Goal: Transaction & Acquisition: Purchase product/service

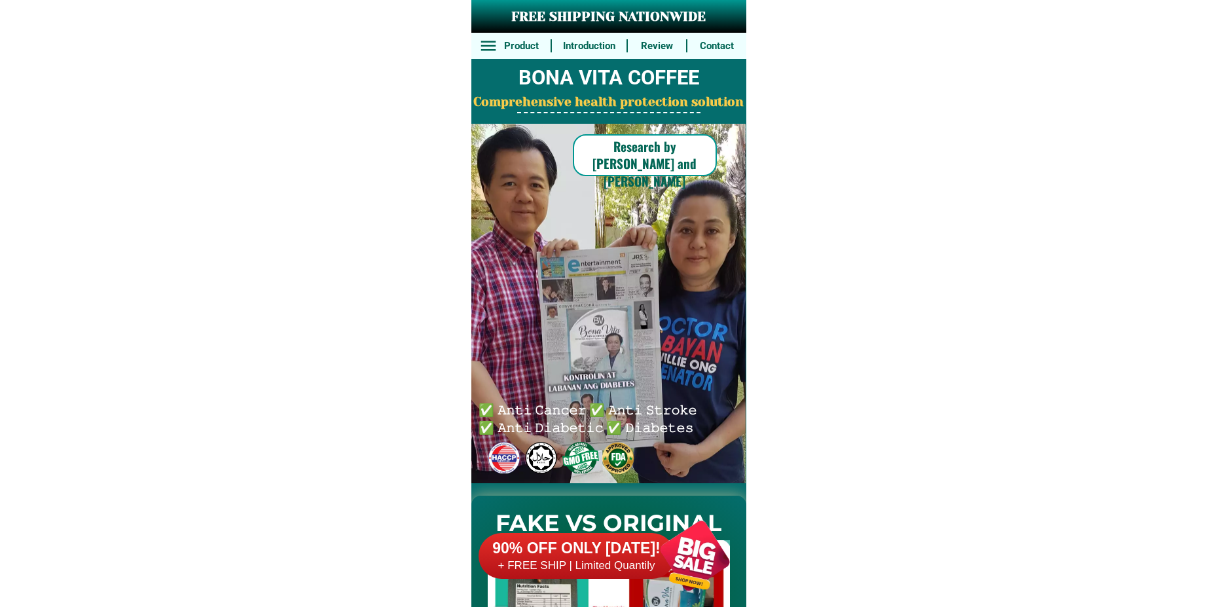
click at [683, 569] on div at bounding box center [695, 555] width 103 height 103
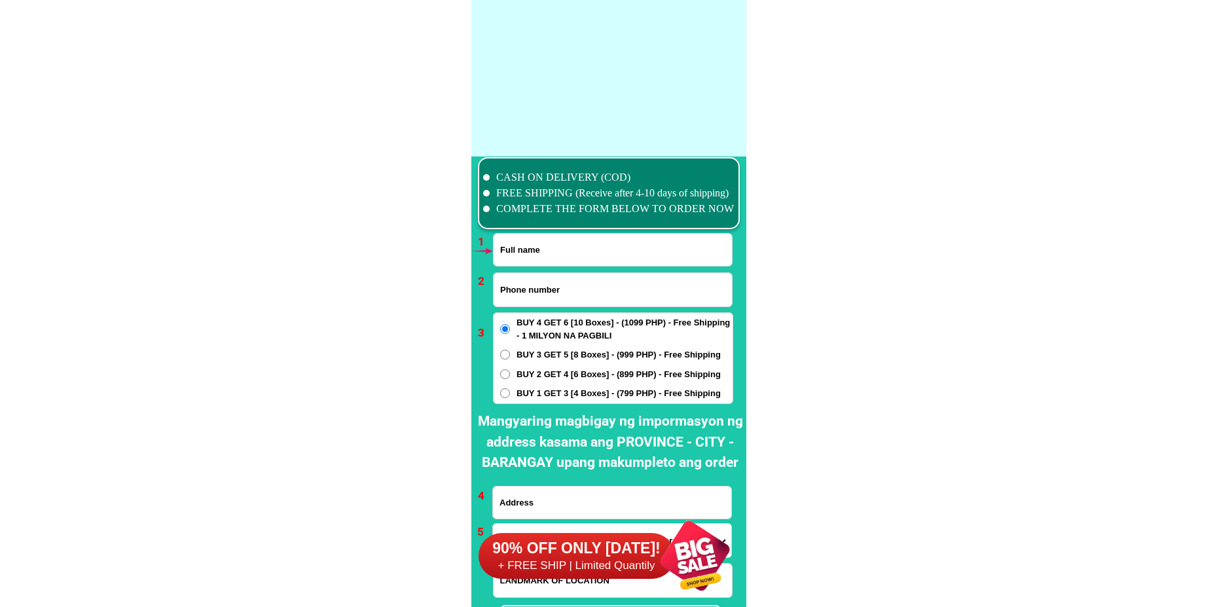
scroll to position [9630, 0]
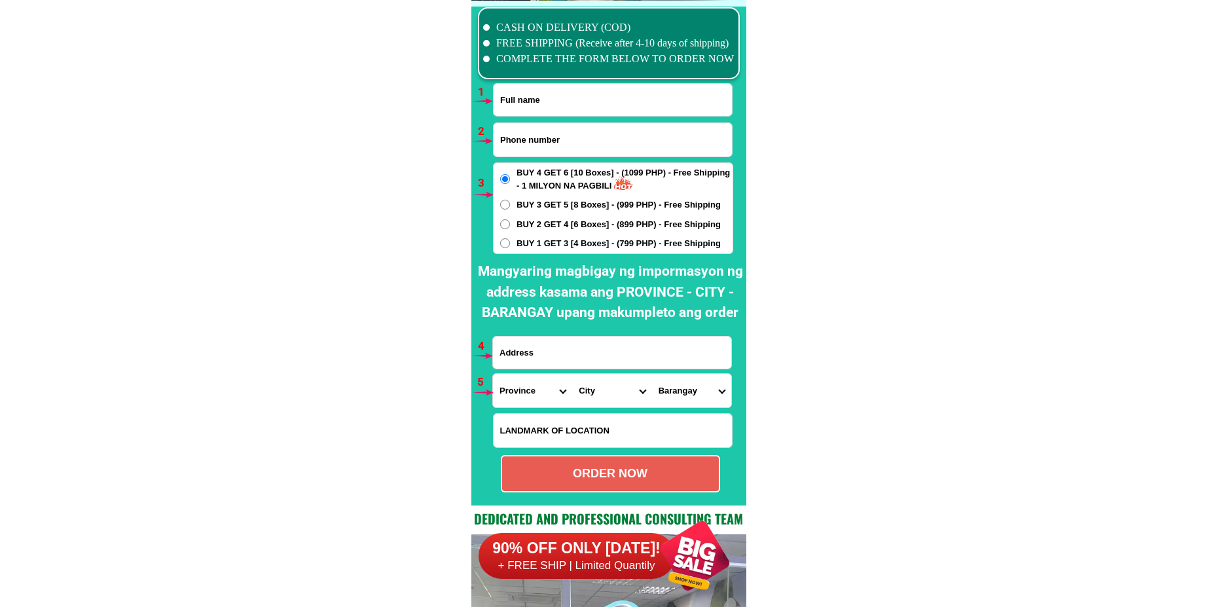
click at [527, 90] on input "Input full_name" at bounding box center [613, 100] width 238 height 32
paste input "Bebe [MEDICAL_DATA][PERSON_NAME]"
type input "Bebe [MEDICAL_DATA][PERSON_NAME]"
click at [537, 130] on input "Input phone_number" at bounding box center [613, 139] width 238 height 33
paste input "09851615599"
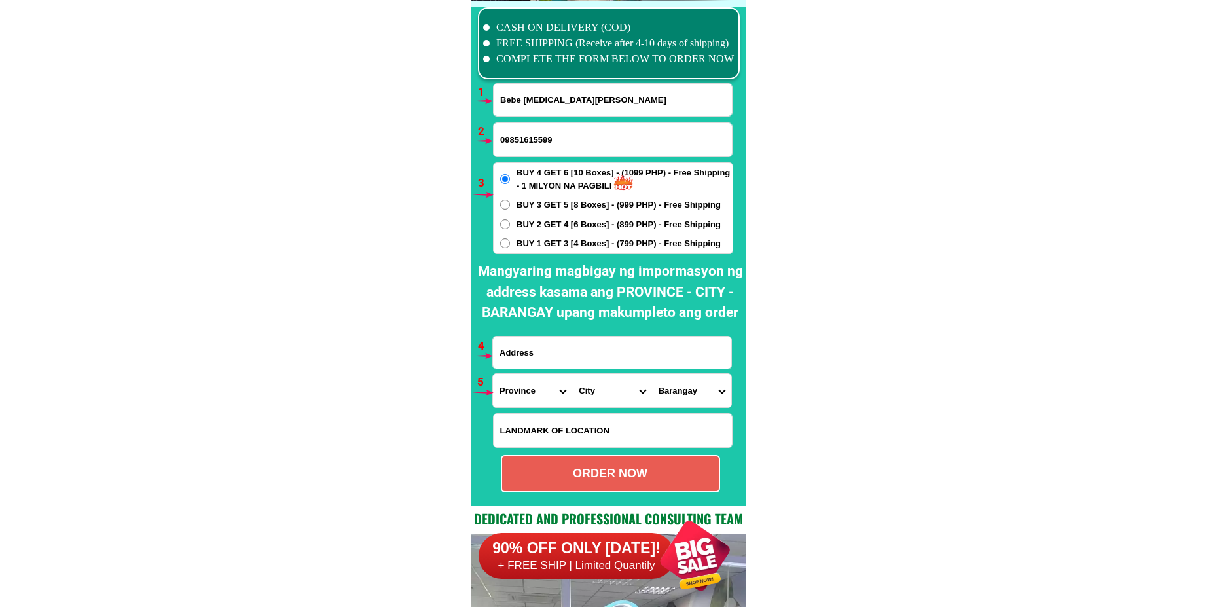
type input "09851615599"
click at [544, 245] on span "BUY 1 GET 3 [4 Boxes] - (799 PHP) - Free Shipping" at bounding box center [619, 243] width 204 height 13
click at [510, 245] on input "BUY 1 GET 3 [4 Boxes] - (799 PHP) - Free Shipping" at bounding box center [505, 243] width 10 height 10
radio input "true"
click at [554, 347] on input "Input address" at bounding box center [612, 353] width 238 height 32
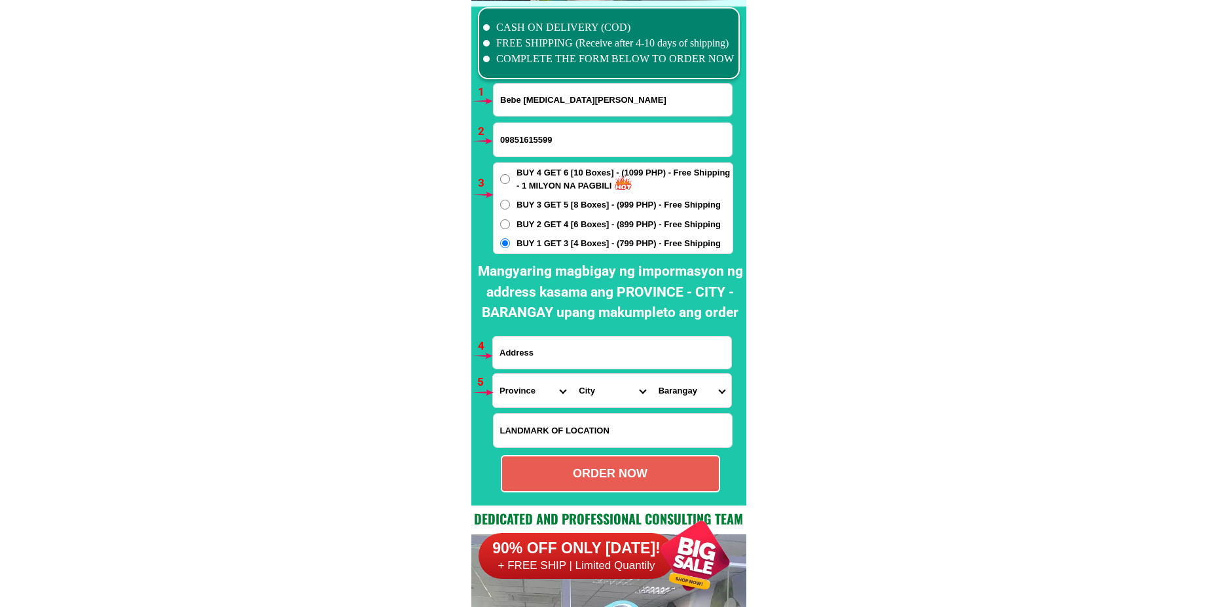
paste input "[PERSON_NAME] [GEOGRAPHIC_DATA][PERSON_NAME] agusan norte lekod sa [GEOGRAPHIC_…"
type input "[PERSON_NAME] [GEOGRAPHIC_DATA][PERSON_NAME] agusan norte lekod sa [GEOGRAPHIC_…"
click at [509, 403] on select "Province [GEOGRAPHIC_DATA] [GEOGRAPHIC_DATA][PERSON_NAME][GEOGRAPHIC_DATA][GEOG…" at bounding box center [532, 390] width 79 height 33
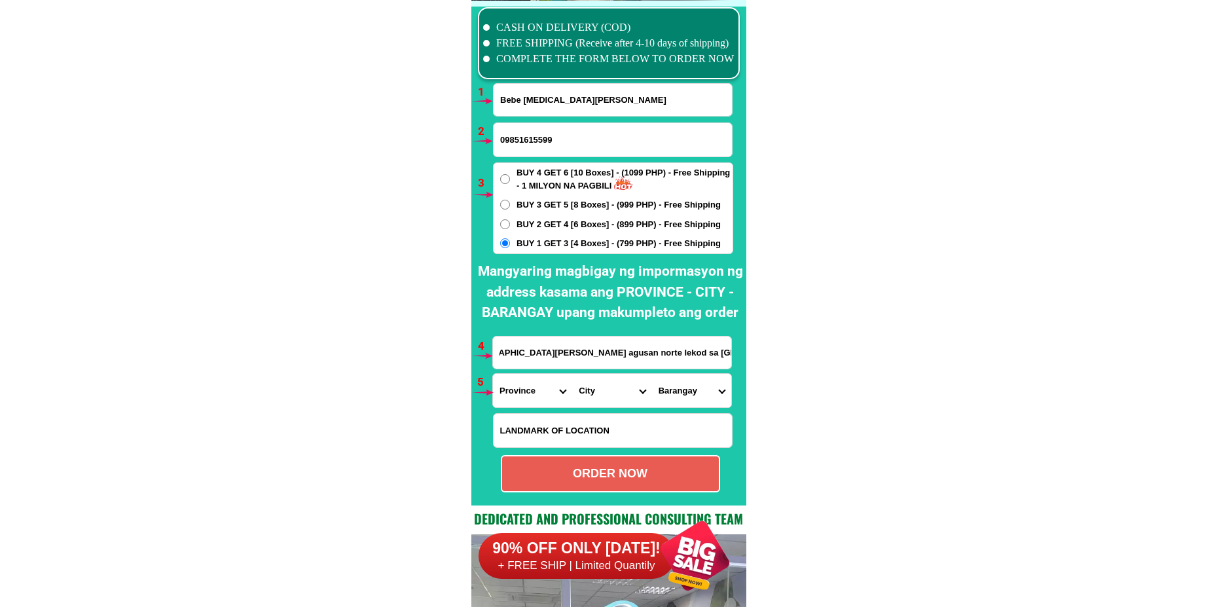
scroll to position [0, 0]
select select "63_513"
click at [493, 374] on select "Province [GEOGRAPHIC_DATA] [GEOGRAPHIC_DATA][PERSON_NAME][GEOGRAPHIC_DATA][GEOG…" at bounding box center [532, 390] width 79 height 33
click at [606, 396] on select "City [GEOGRAPHIC_DATA]-[GEOGRAPHIC_DATA] [GEOGRAPHIC_DATA]-[PERSON_NAME] [GEOGR…" at bounding box center [611, 390] width 79 height 33
select select "63_5133940"
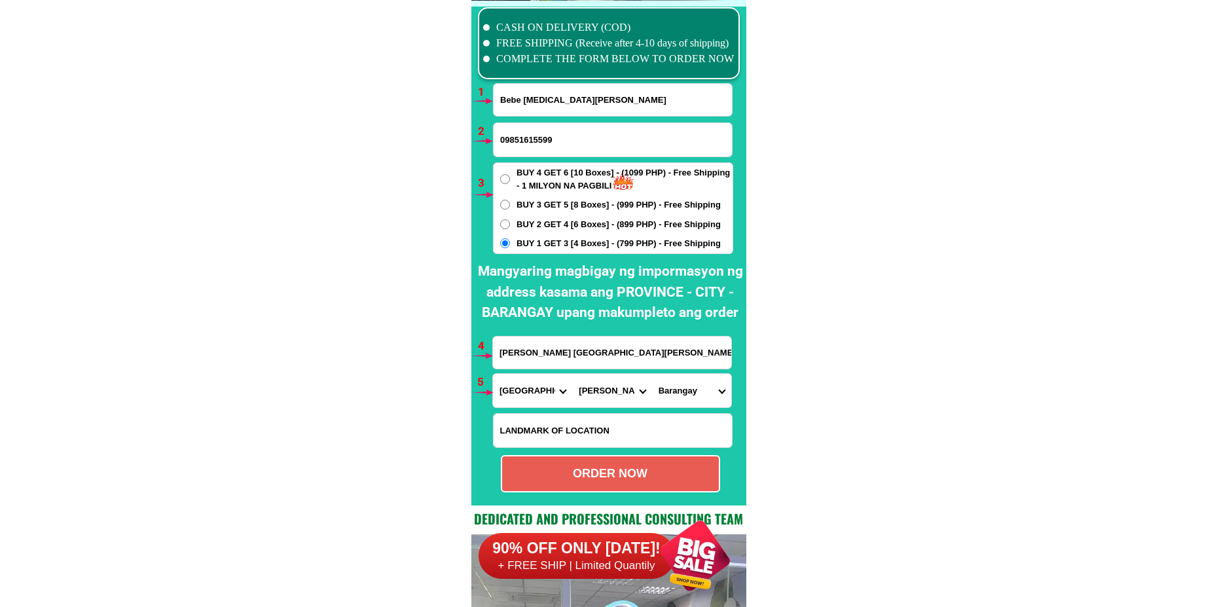
click at [572, 374] on select "City [GEOGRAPHIC_DATA]-[GEOGRAPHIC_DATA] [GEOGRAPHIC_DATA]-[PERSON_NAME] [GEOGR…" at bounding box center [611, 390] width 79 height 33
drag, startPoint x: 675, startPoint y: 392, endPoint x: 673, endPoint y: 375, distance: 17.1
click at [673, 392] on select "Barangay [PERSON_NAME] Ata-atahon Barangay 1 (pob.) Barangay 2 (pob.) Barangay …" at bounding box center [691, 390] width 79 height 33
select select "63_51339405536"
click at [652, 374] on select "Barangay [PERSON_NAME] Ata-atahon Barangay 1 (pob.) Barangay 2 (pob.) Barangay …" at bounding box center [691, 390] width 79 height 33
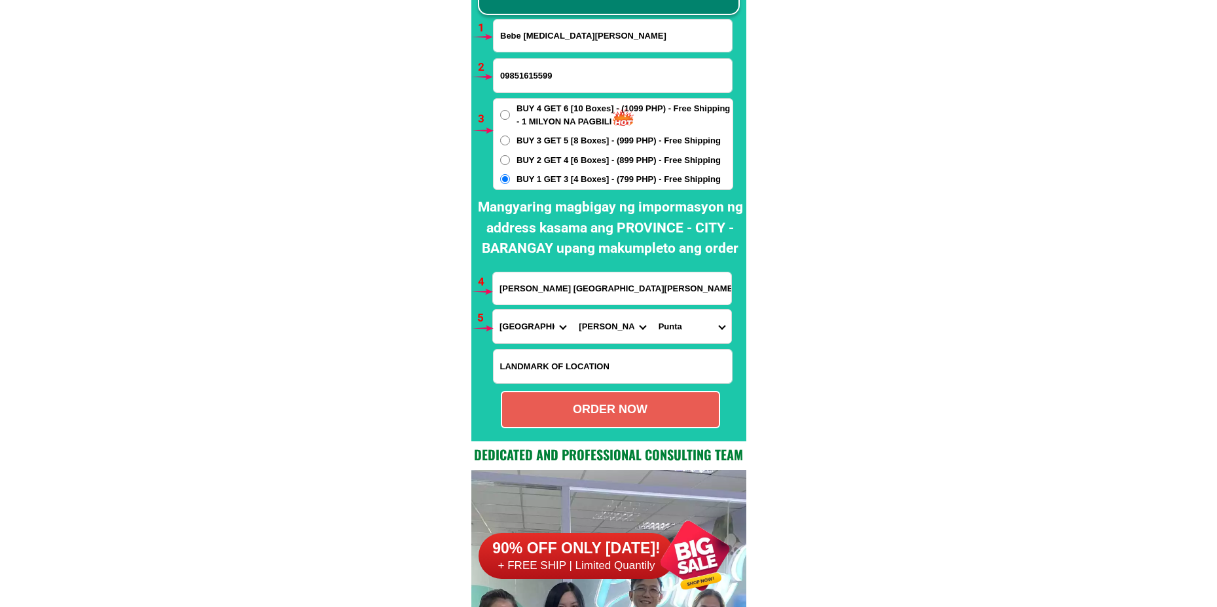
scroll to position [9696, 0]
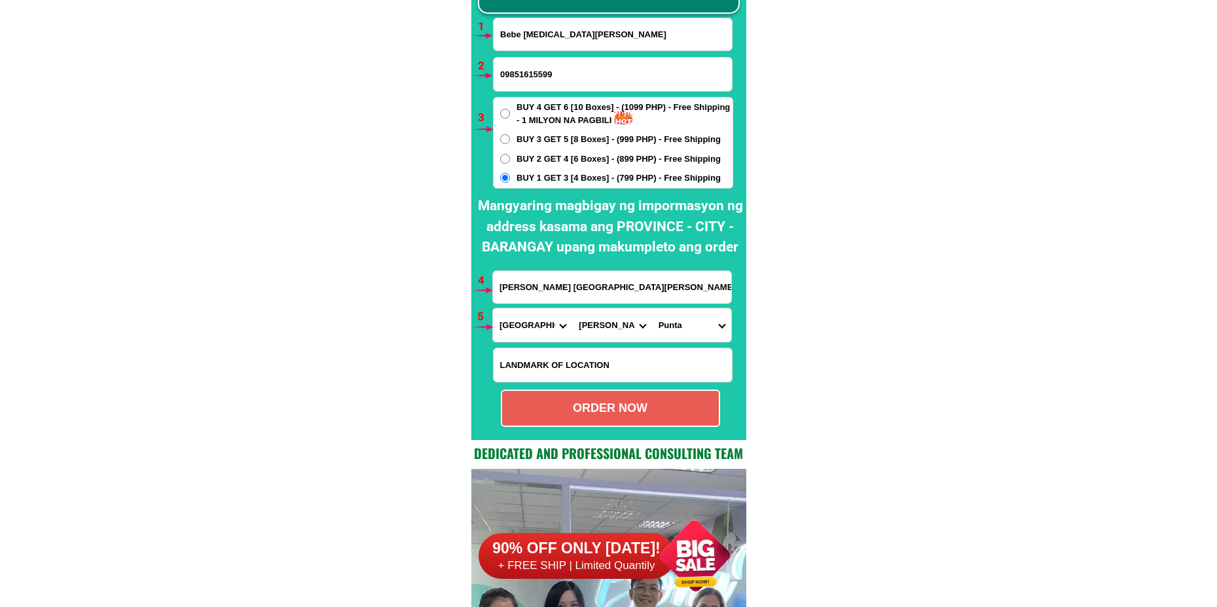
click at [645, 415] on div "ORDER NOW" at bounding box center [610, 408] width 217 height 18
type input "09851615599"
radio input "true"
click at [511, 25] on input "Bebe [MEDICAL_DATA][PERSON_NAME]" at bounding box center [613, 34] width 238 height 32
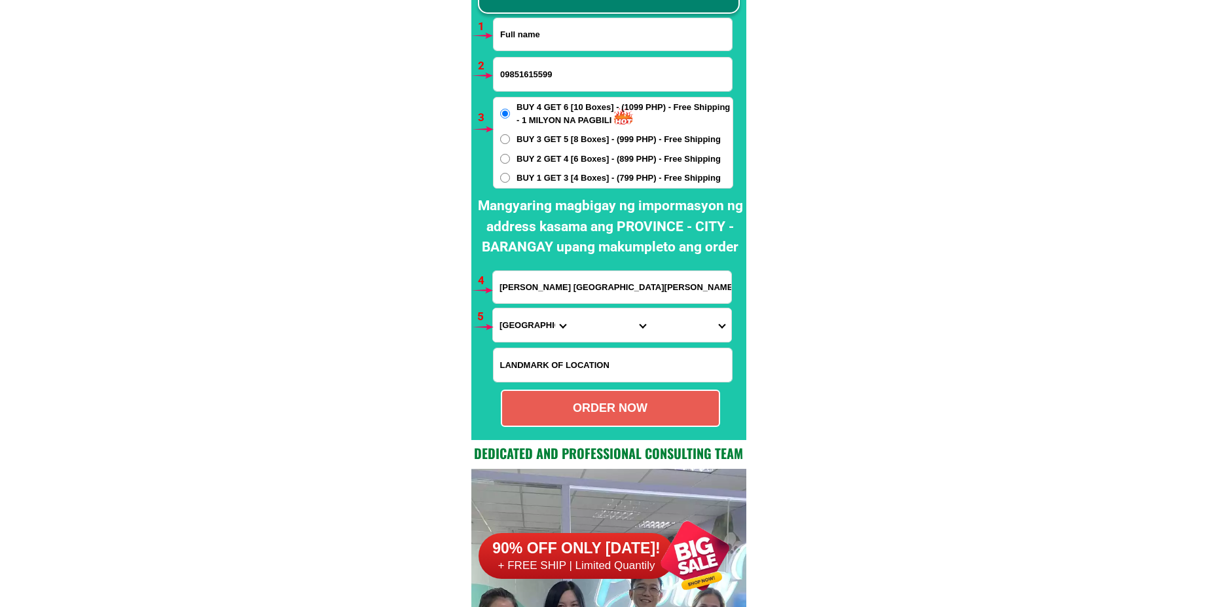
paste input "[PERSON_NAME] [GEOGRAPHIC_DATA]."
type input "[PERSON_NAME] [GEOGRAPHIC_DATA]."
click at [531, 82] on input "09851615599" at bounding box center [613, 74] width 238 height 33
paste input "09952531332"
type input "09952531332"
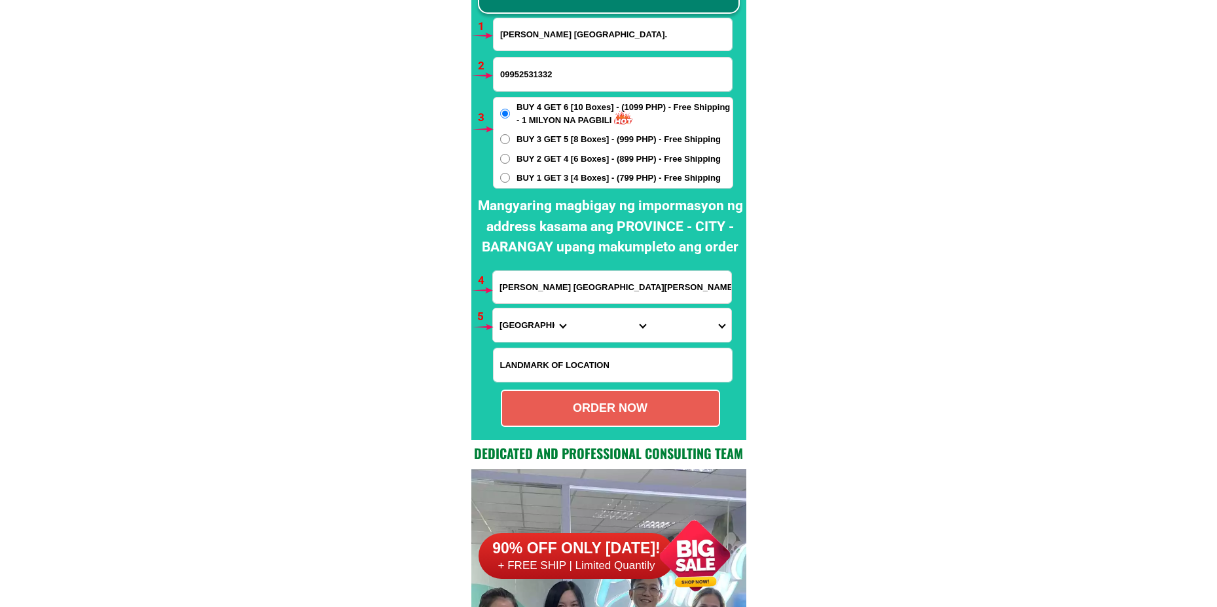
click at [543, 284] on input "[PERSON_NAME] [GEOGRAPHIC_DATA][PERSON_NAME] agusan norte lekod sa [GEOGRAPHIC_…" at bounding box center [612, 287] width 238 height 32
paste input "#[STREET_ADDRESS][PERSON_NAME] [GEOGRAPHIC_DATA], [GEOGRAPHIC_DATA], [GEOGRAPHI…"
type input "#[STREET_ADDRESS][PERSON_NAME] [GEOGRAPHIC_DATA], [GEOGRAPHIC_DATA], [GEOGRAPHI…"
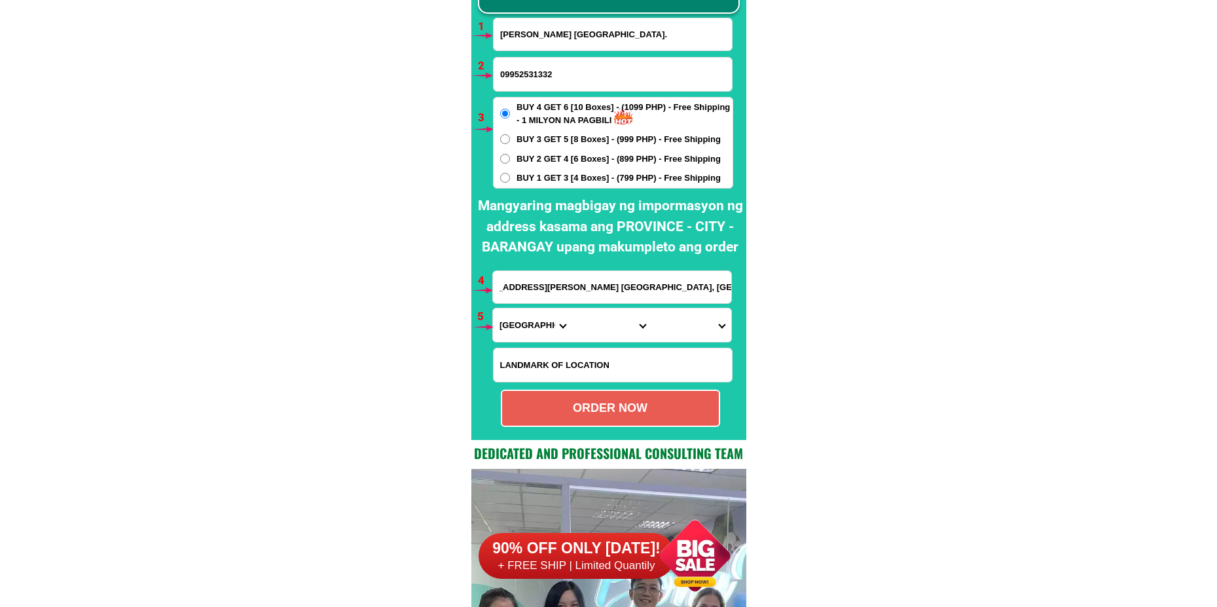
click at [521, 330] on select "Province [GEOGRAPHIC_DATA] [GEOGRAPHIC_DATA][PERSON_NAME][GEOGRAPHIC_DATA][GEOG…" at bounding box center [532, 324] width 79 height 33
select select "63_993"
click at [493, 308] on select "Province [GEOGRAPHIC_DATA] [GEOGRAPHIC_DATA][PERSON_NAME][GEOGRAPHIC_DATA][GEOG…" at bounding box center [532, 324] width 79 height 33
click at [604, 316] on select "City Angono Antipolo-city [GEOGRAPHIC_DATA] [GEOGRAPHIC_DATA] [GEOGRAPHIC_DATA]…" at bounding box center [611, 324] width 79 height 33
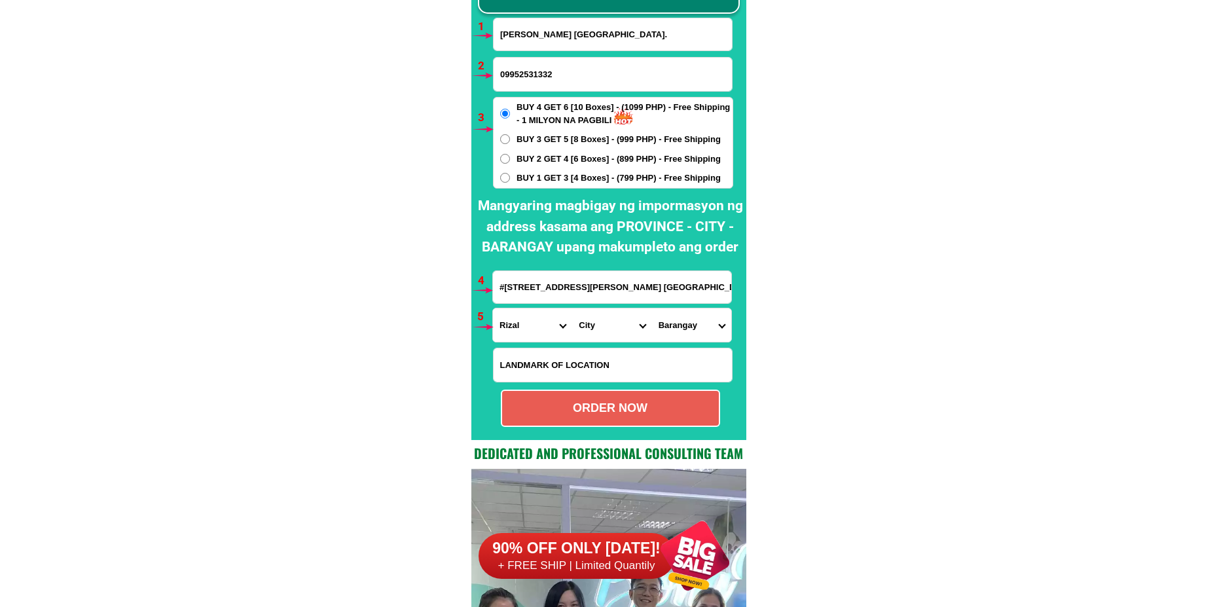
select select "63_993568"
click at [572, 308] on select "City Angono Antipolo-city [GEOGRAPHIC_DATA] [GEOGRAPHIC_DATA] [GEOGRAPHIC_DATA]…" at bounding box center [611, 324] width 79 height 33
drag, startPoint x: 680, startPoint y: 325, endPoint x: 691, endPoint y: 311, distance: 17.3
click at [680, 325] on select "[GEOGRAPHIC_DATA] [PERSON_NAME][GEOGRAPHIC_DATA] [GEOGRAPHIC_DATA] [GEOGRAPHIC_…" at bounding box center [691, 324] width 79 height 33
select select "63_9935682142"
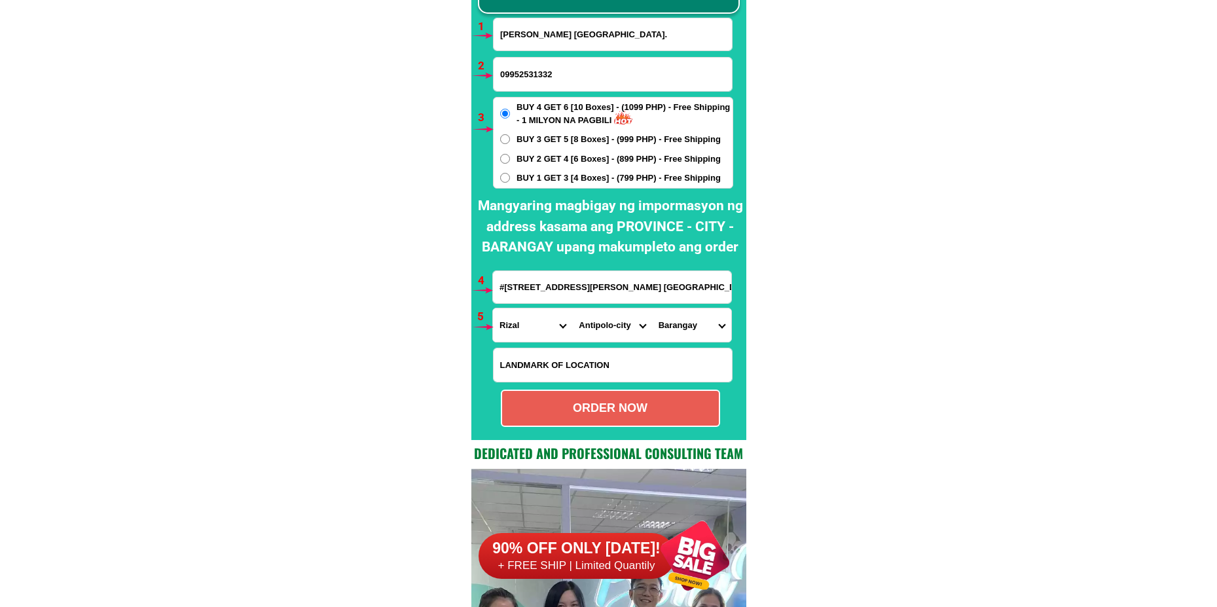
click at [652, 308] on select "[GEOGRAPHIC_DATA] [PERSON_NAME][GEOGRAPHIC_DATA] [GEOGRAPHIC_DATA] [GEOGRAPHIC_…" at bounding box center [691, 324] width 79 height 33
click at [603, 409] on div "ORDER NOW" at bounding box center [610, 408] width 217 height 18
radio input "true"
click at [549, 29] on input "Input full_name" at bounding box center [613, 34] width 238 height 32
paste input "[PERSON_NAME]"
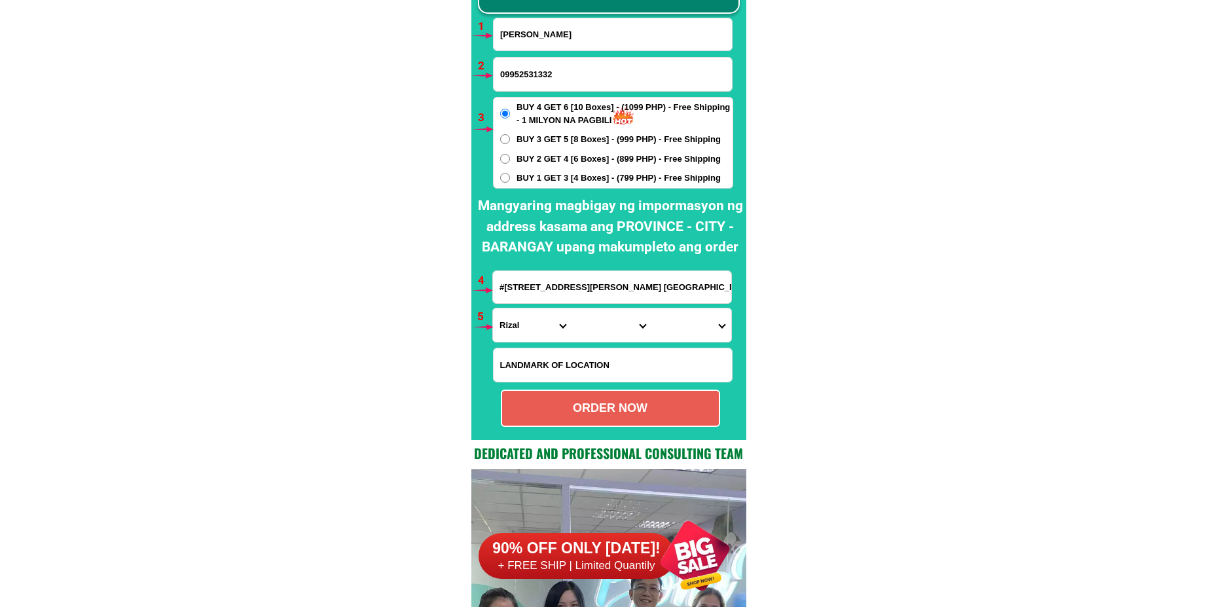
type input "[PERSON_NAME]"
click at [576, 69] on input "09952531332" at bounding box center [613, 74] width 238 height 33
paste input "09305507959"
type input "09305507959"
click at [523, 179] on span "BUY 1 GET 3 [4 Boxes] - (799 PHP) - Free Shipping" at bounding box center [619, 178] width 204 height 13
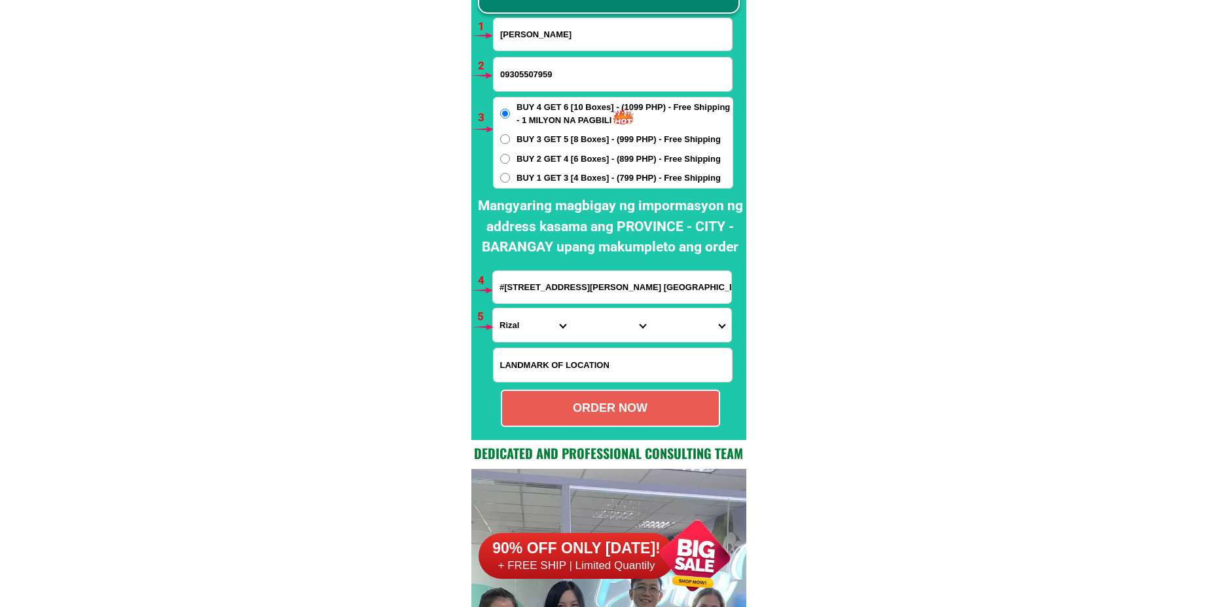
click at [510, 179] on input "BUY 1 GET 3 [4 Boxes] - (799 PHP) - Free Shipping" at bounding box center [505, 178] width 10 height 10
radio input "true"
click at [556, 287] on input "#[STREET_ADDRESS][PERSON_NAME] [GEOGRAPHIC_DATA], [GEOGRAPHIC_DATA], [GEOGRAPHI…" at bounding box center [612, 287] width 238 height 32
paste input "blk. 5 lot 3 [PERSON_NAME] comp. Nqgpayong pinagbuhatn pasig city"
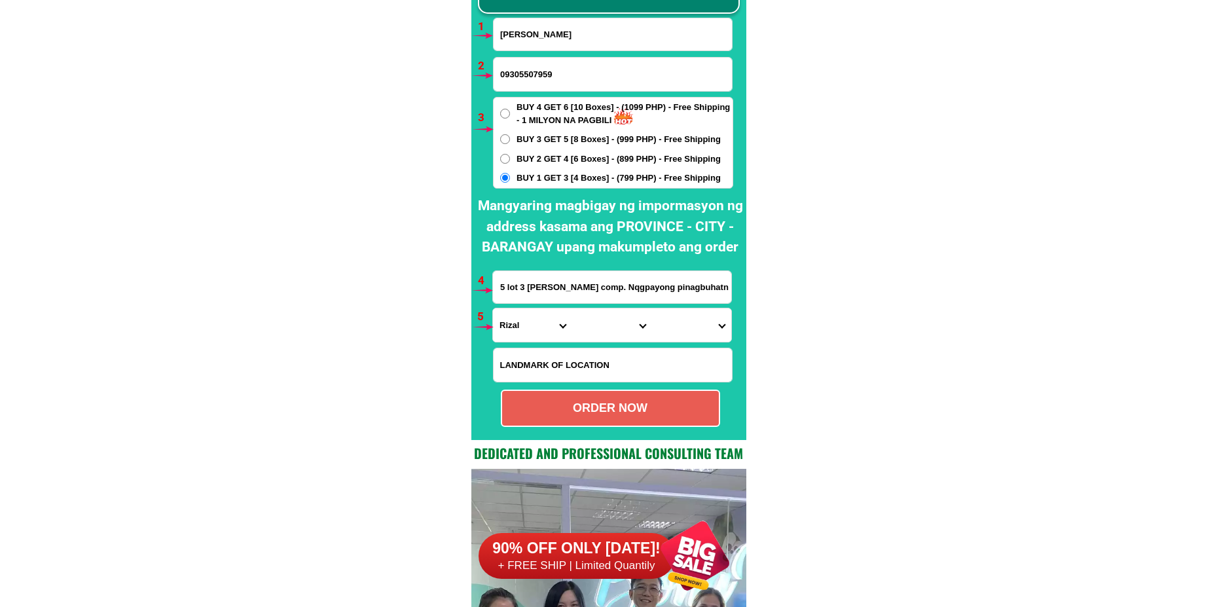
type input "blk. 5 lot 3 [PERSON_NAME] comp. Nqgpayong pinagbuhatn pasig city"
click at [531, 321] on select "Province [GEOGRAPHIC_DATA] [GEOGRAPHIC_DATA][PERSON_NAME][GEOGRAPHIC_DATA][GEOG…" at bounding box center [532, 324] width 79 height 33
select select "63_219"
click at [493, 308] on select "Province [GEOGRAPHIC_DATA] [GEOGRAPHIC_DATA][PERSON_NAME][GEOGRAPHIC_DATA][GEOG…" at bounding box center [532, 324] width 79 height 33
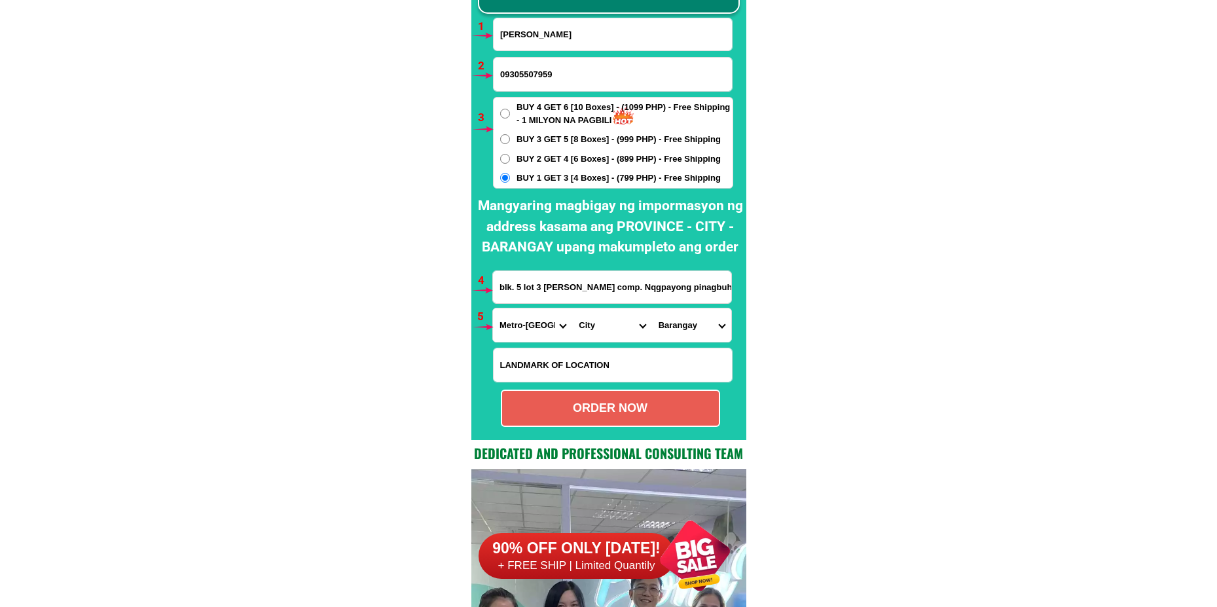
click at [606, 328] on select "City [GEOGRAPHIC_DATA] [GEOGRAPHIC_DATA] [GEOGRAPHIC_DATA] [GEOGRAPHIC_DATA]-ci…" at bounding box center [611, 324] width 79 height 33
select select "63_2196502"
click at [572, 308] on select "City [GEOGRAPHIC_DATA] [GEOGRAPHIC_DATA] [GEOGRAPHIC_DATA] [GEOGRAPHIC_DATA]-ci…" at bounding box center [611, 324] width 79 height 33
click at [702, 326] on select "Barangay Bagong ilog Bagong katipunan [GEOGRAPHIC_DATA] [GEOGRAPHIC_DATA] [GEOG…" at bounding box center [691, 324] width 79 height 33
select select "63_21965025480"
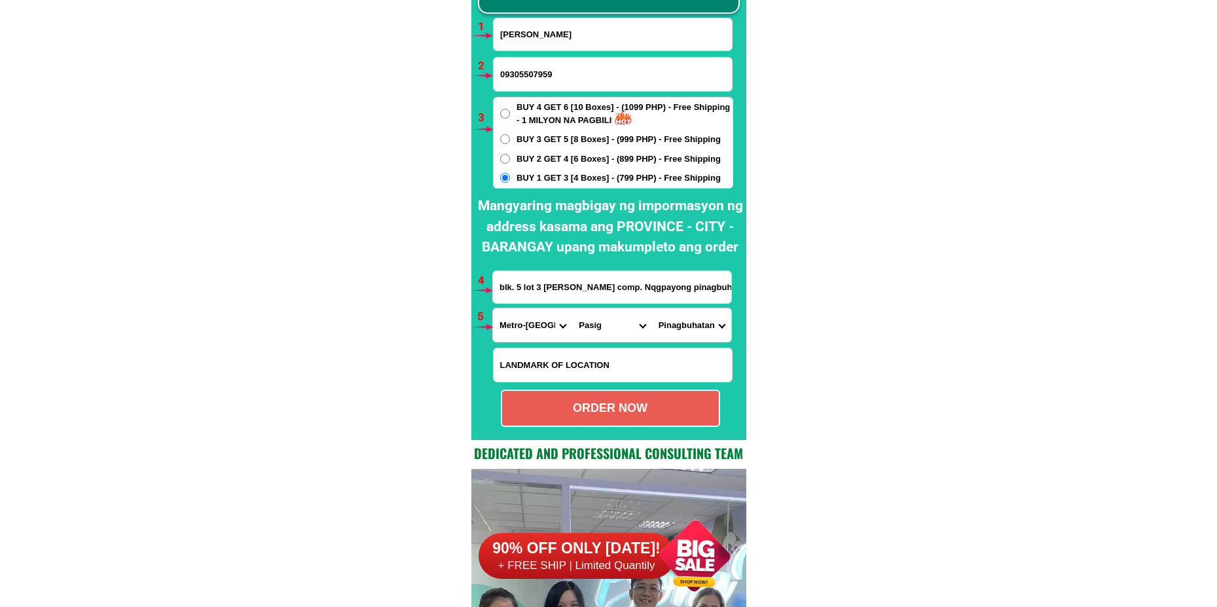
click at [652, 308] on select "Barangay Bagong ilog Bagong katipunan [GEOGRAPHIC_DATA] [GEOGRAPHIC_DATA] [GEOG…" at bounding box center [691, 324] width 79 height 33
click at [656, 417] on div "ORDER NOW" at bounding box center [610, 408] width 219 height 37
radio input "true"
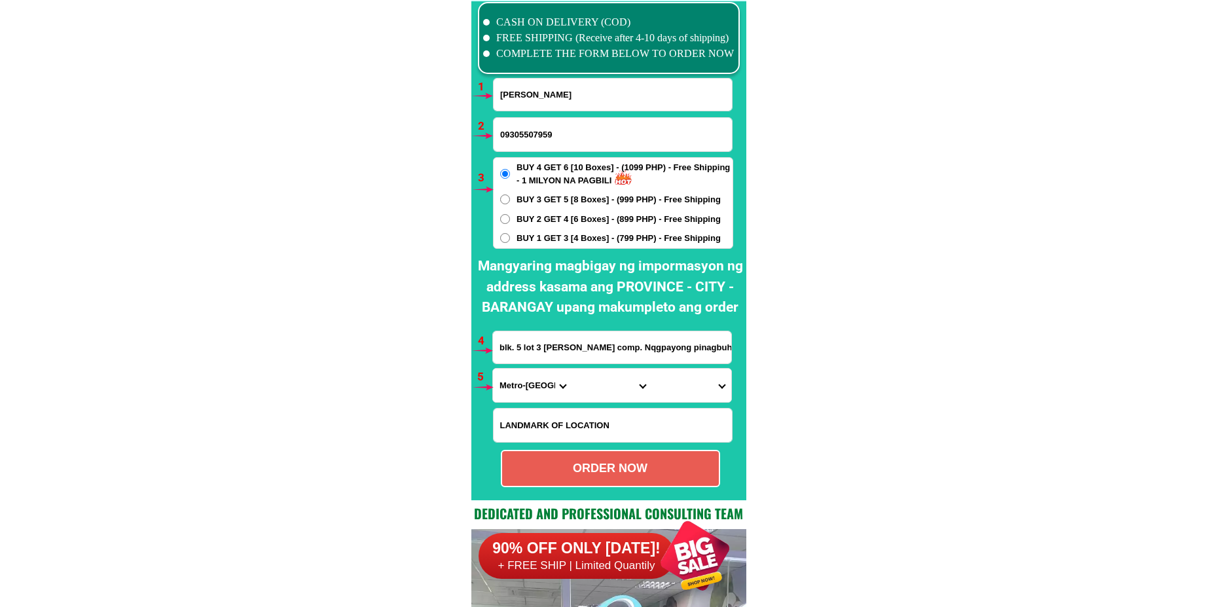
scroll to position [9630, 0]
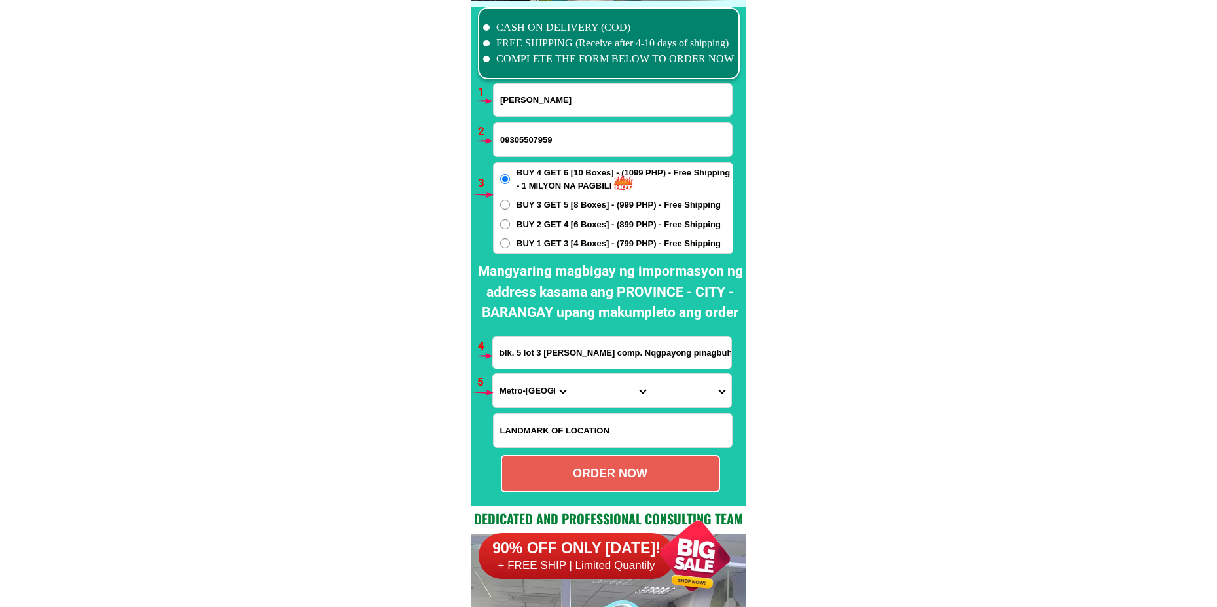
click at [519, 105] on input "[PERSON_NAME]" at bounding box center [613, 100] width 238 height 32
paste input "[PERSON_NAME]"
type input "[PERSON_NAME]"
click at [532, 145] on input "09305507959" at bounding box center [613, 139] width 238 height 33
paste input "09915201951"
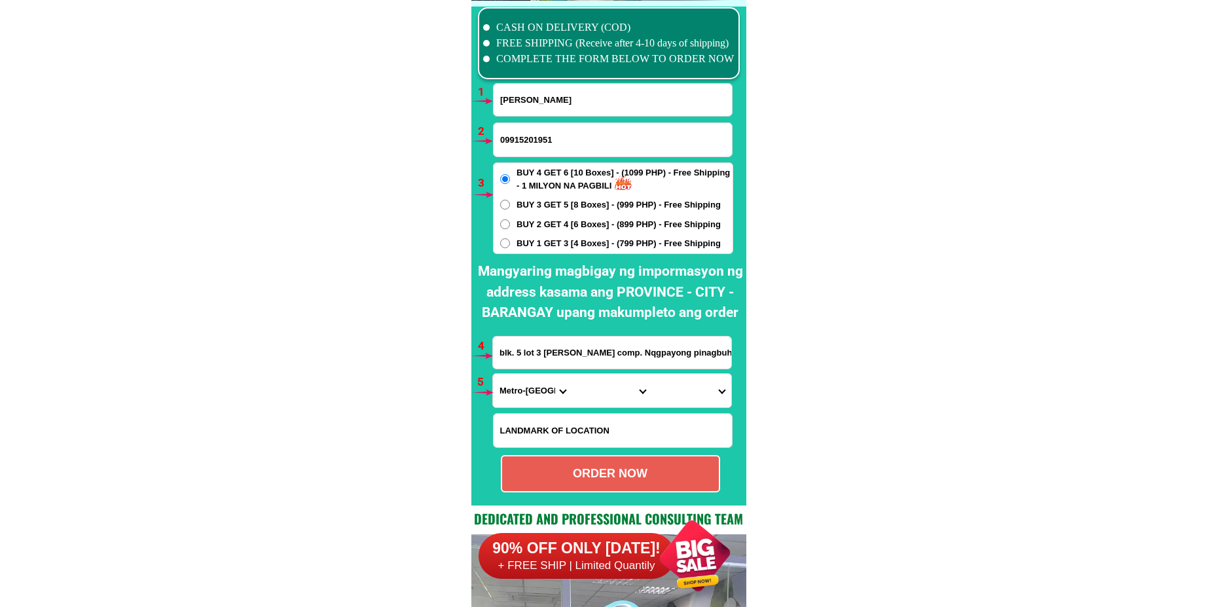
type input "09915201951"
click at [548, 223] on span "BUY 2 GET 4 [6 Boxes] - (899 PHP) - Free Shipping" at bounding box center [619, 224] width 204 height 13
click at [510, 223] on input "BUY 2 GET 4 [6 Boxes] - (899 PHP) - Free Shipping" at bounding box center [505, 224] width 10 height 10
radio input "true"
click at [551, 351] on input "blk. 5 lot 3 [PERSON_NAME] comp. Nqgpayong pinagbuhatn pasig city" at bounding box center [612, 353] width 238 height 32
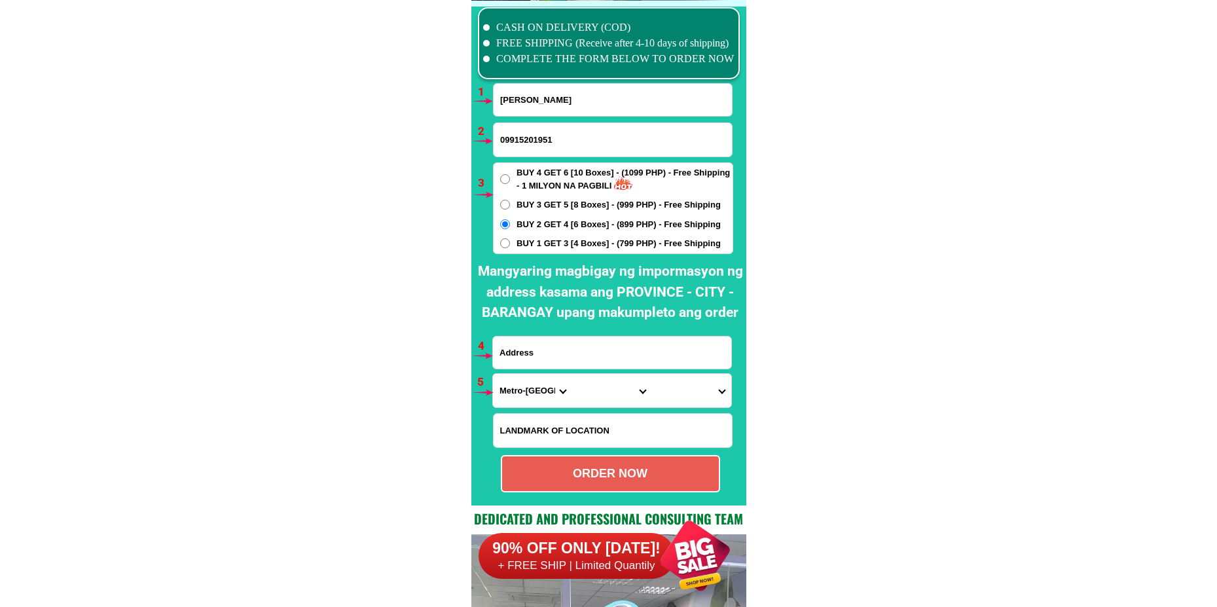
paste input "blk 12 i lot 5 tulya st kaunlaran village dagat dagatan [GEOGRAPHIC_DATA] city …"
type input "blk 12 i lot 5 tulya st kaunlaran village dagat dagatan [GEOGRAPHIC_DATA] city …"
click at [635, 361] on input "blk 12 i lot 5 tulya st kaunlaran village dagat dagatan [GEOGRAPHIC_DATA] city …" at bounding box center [612, 353] width 238 height 32
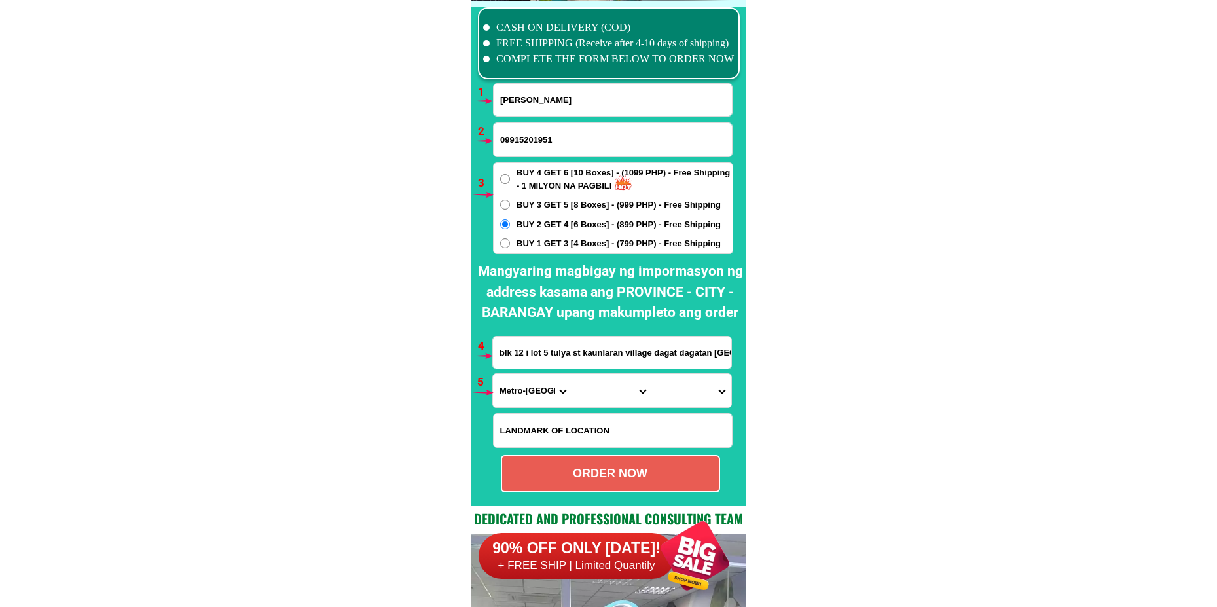
click at [486, 403] on div at bounding box center [482, 392] width 23 height 23
drag, startPoint x: 504, startPoint y: 401, endPoint x: 509, endPoint y: 390, distance: 11.7
click at [504, 401] on select "Province [GEOGRAPHIC_DATA] [GEOGRAPHIC_DATA][PERSON_NAME][GEOGRAPHIC_DATA][GEOG…" at bounding box center [532, 390] width 79 height 33
select select "63_219"
click at [493, 374] on select "Province [GEOGRAPHIC_DATA] [GEOGRAPHIC_DATA][PERSON_NAME][GEOGRAPHIC_DATA][GEOG…" at bounding box center [532, 390] width 79 height 33
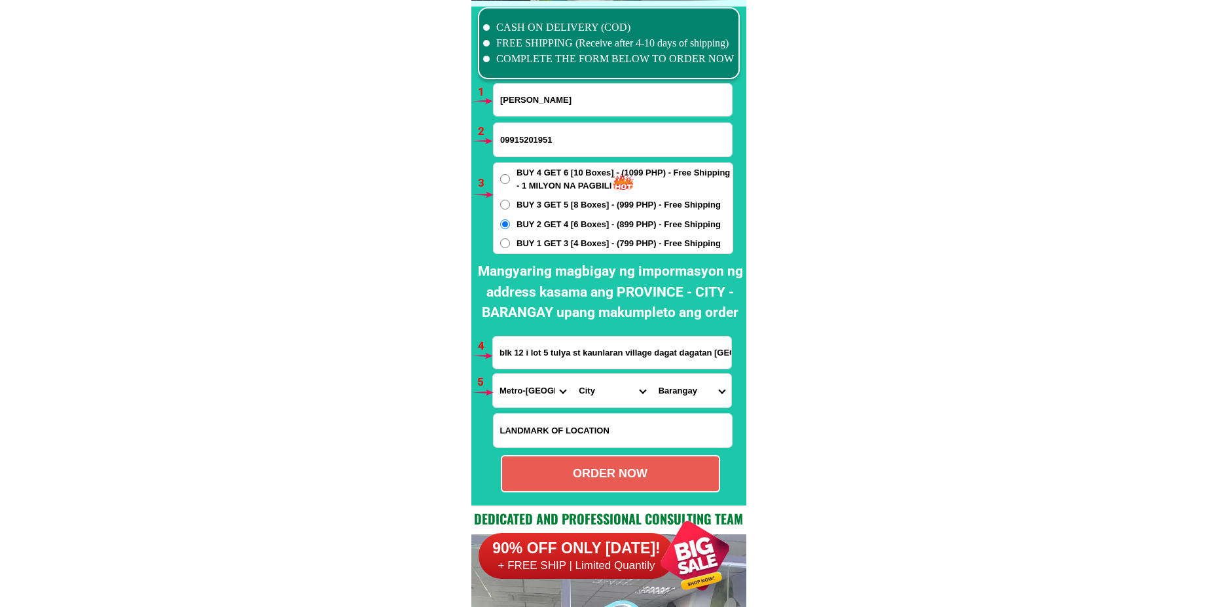
click at [579, 390] on select "City [GEOGRAPHIC_DATA] [GEOGRAPHIC_DATA] [GEOGRAPHIC_DATA] [GEOGRAPHIC_DATA]-ci…" at bounding box center [611, 390] width 79 height 33
select select "63_2199773"
click at [572, 374] on select "City [GEOGRAPHIC_DATA] [GEOGRAPHIC_DATA] [GEOGRAPHIC_DATA] [GEOGRAPHIC_DATA]-ci…" at bounding box center [611, 390] width 79 height 33
click at [660, 396] on select "[GEOGRAPHIC_DATA]" at bounding box center [691, 390] width 79 height 33
drag, startPoint x: 686, startPoint y: 392, endPoint x: 758, endPoint y: 268, distance: 142.3
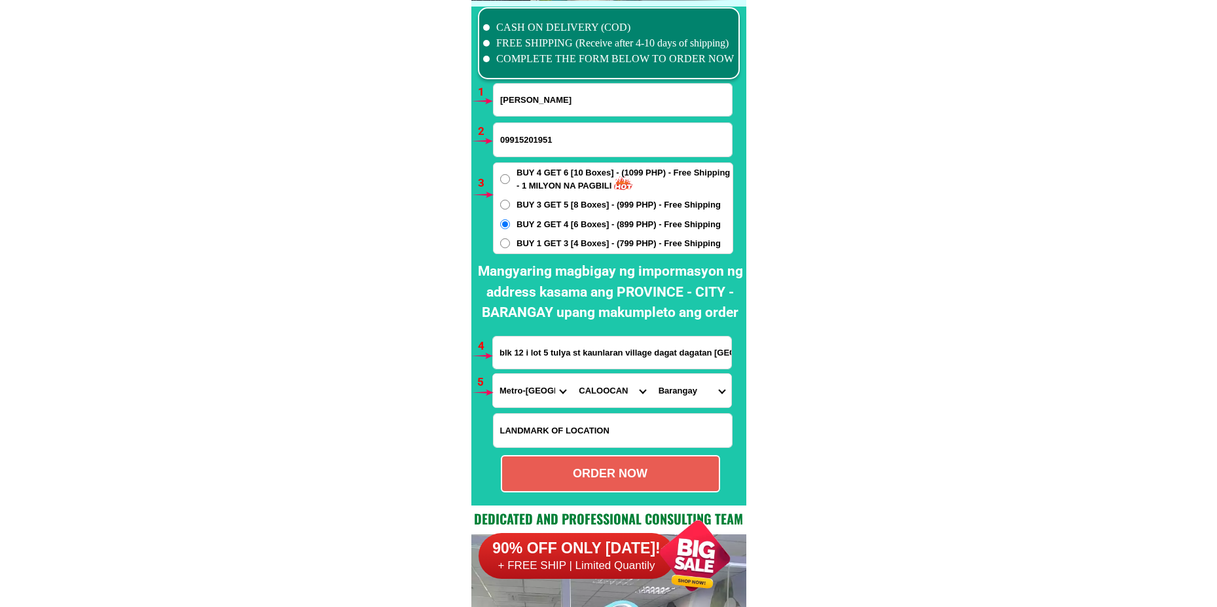
click at [687, 390] on select "[GEOGRAPHIC_DATA]" at bounding box center [691, 390] width 79 height 33
drag, startPoint x: 686, startPoint y: 405, endPoint x: 692, endPoint y: 399, distance: 8.4
click at [687, 403] on select "[GEOGRAPHIC_DATA]" at bounding box center [691, 390] width 79 height 33
select select "63_21997735117"
click at [652, 374] on select "[GEOGRAPHIC_DATA]" at bounding box center [691, 390] width 79 height 33
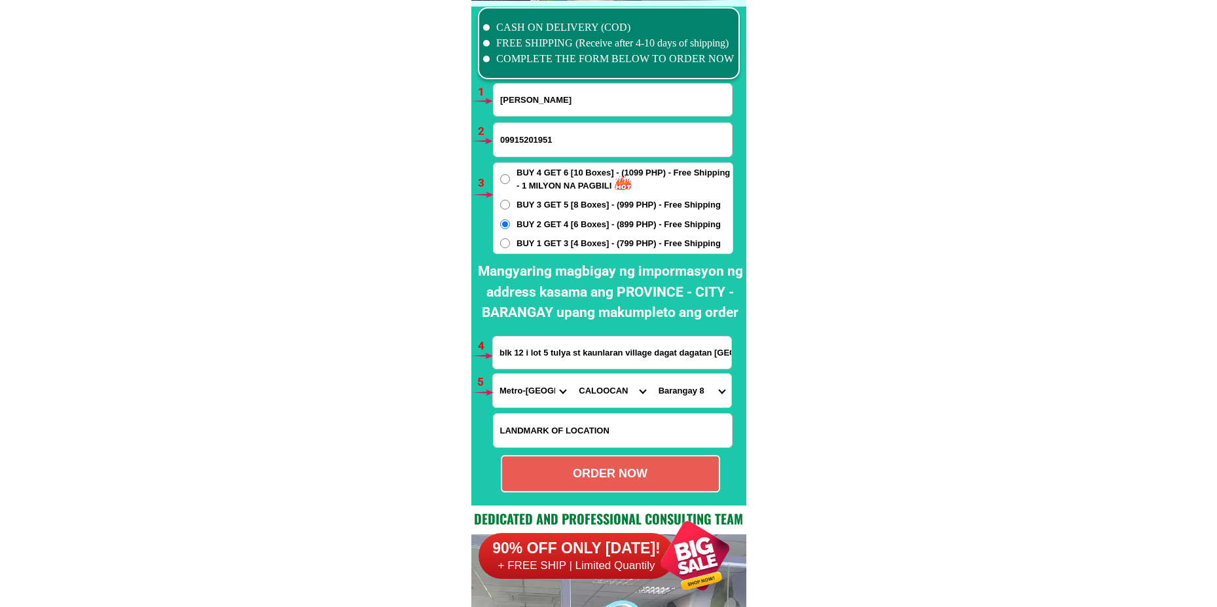
click at [597, 468] on div "ORDER NOW" at bounding box center [610, 474] width 217 height 18
type input "blk 12 i lot 5 tulya st kaunlaran village dagat dagatan [GEOGRAPHIC_DATA] city …"
radio input "true"
click at [519, 100] on input "[PERSON_NAME]" at bounding box center [613, 100] width 238 height 32
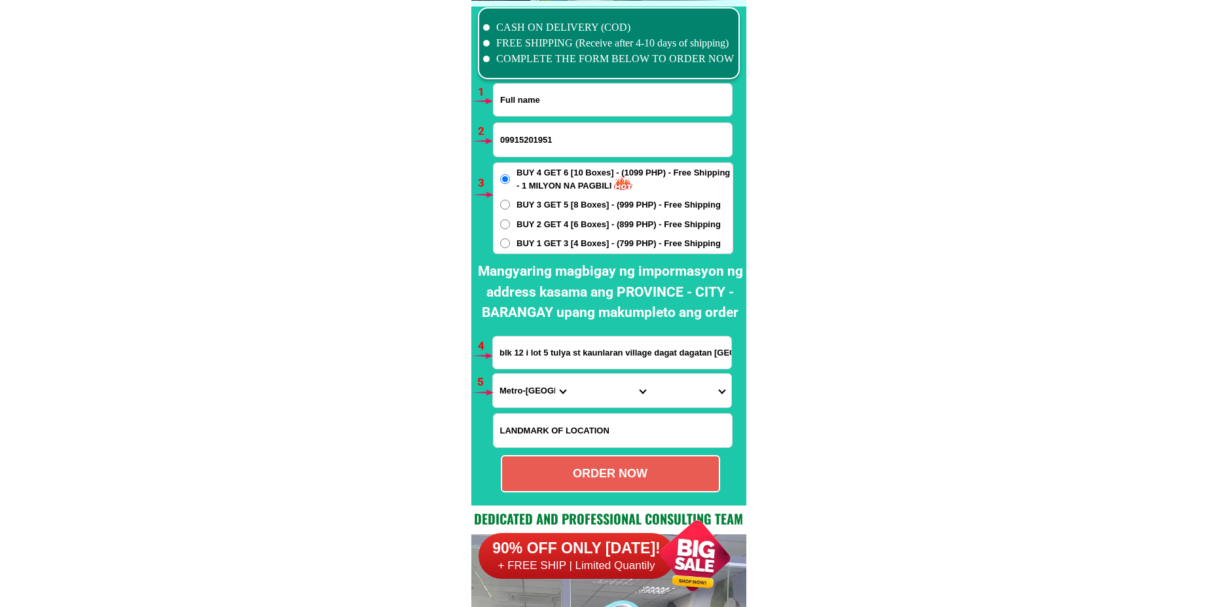
paste input "[PERSON_NAME]"
type input "[PERSON_NAME]"
click at [530, 146] on input "Input phone_number" at bounding box center [613, 139] width 238 height 33
paste input "09101240818"
type input "09101240818"
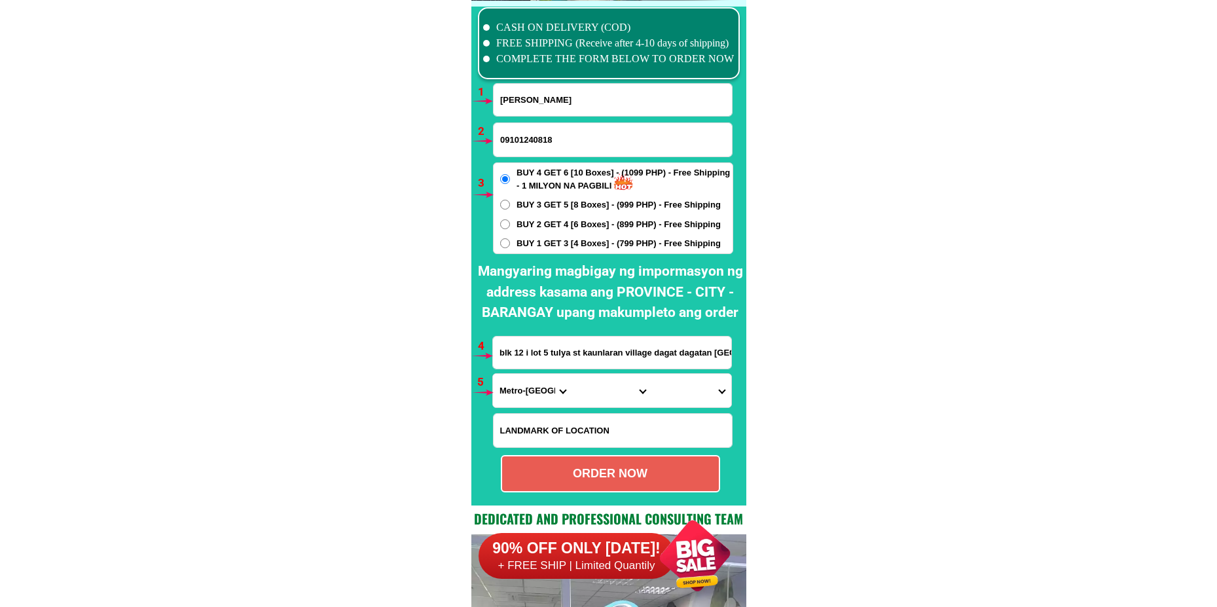
click at [545, 227] on span "BUY 2 GET 4 [6 Boxes] - (899 PHP) - Free Shipping" at bounding box center [619, 224] width 204 height 13
click at [510, 227] on input "BUY 2 GET 4 [6 Boxes] - (899 PHP) - Free Shipping" at bounding box center [505, 224] width 10 height 10
radio input "true"
click at [545, 352] on input "Input address" at bounding box center [612, 353] width 238 height 32
paste input "[STREET_ADDRESS][PERSON_NAME][PERSON_NAME]"
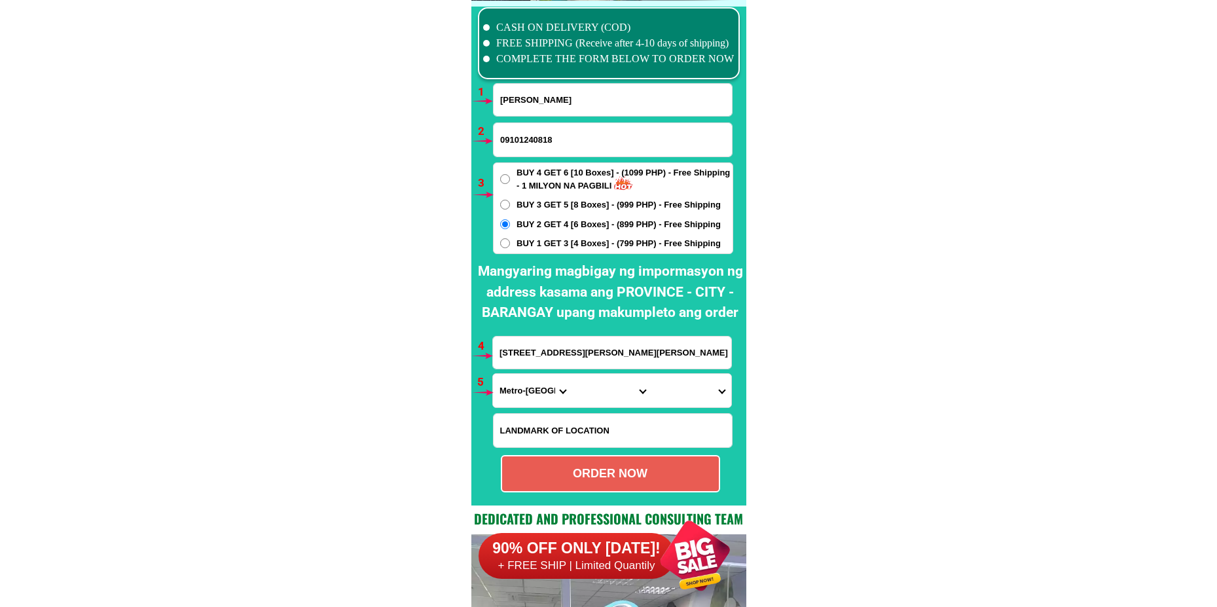
scroll to position [0, 37]
type input "[STREET_ADDRESS][PERSON_NAME][PERSON_NAME]"
click at [536, 392] on select "Province [GEOGRAPHIC_DATA] [GEOGRAPHIC_DATA][PERSON_NAME][GEOGRAPHIC_DATA][GEOG…" at bounding box center [532, 390] width 79 height 33
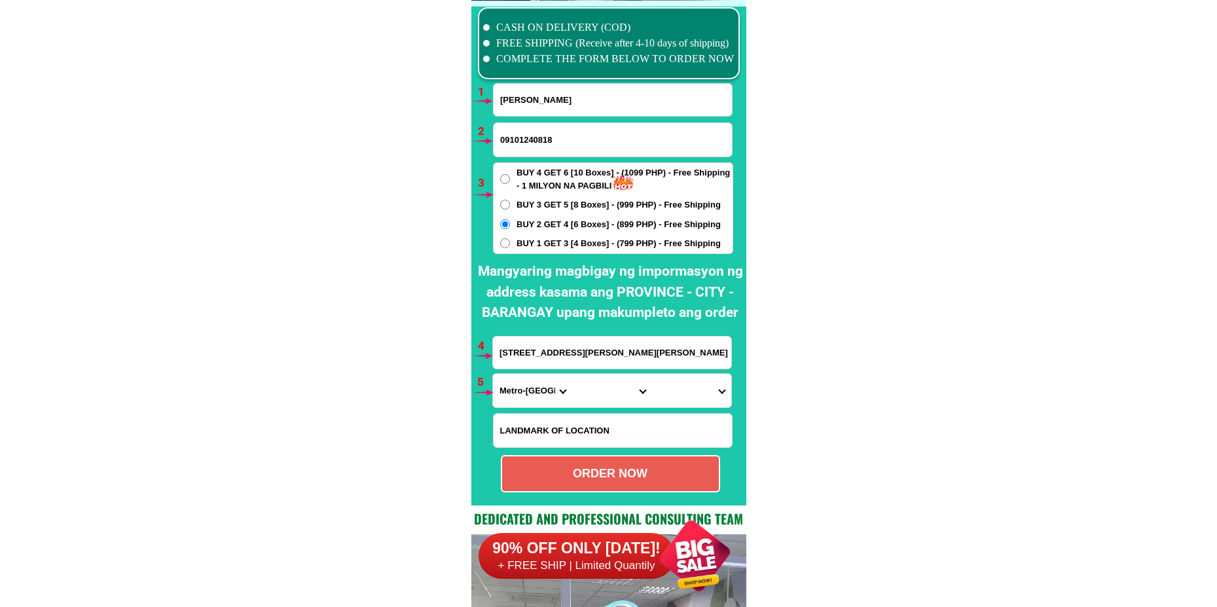
select select "63_219"
click at [493, 374] on select "Province [GEOGRAPHIC_DATA] [GEOGRAPHIC_DATA][PERSON_NAME][GEOGRAPHIC_DATA][GEOG…" at bounding box center [532, 390] width 79 height 33
click at [597, 398] on select "City [GEOGRAPHIC_DATA] [GEOGRAPHIC_DATA] [GEOGRAPHIC_DATA] [GEOGRAPHIC_DATA]-ci…" at bounding box center [611, 390] width 79 height 33
select select "63_2194327"
click at [572, 374] on select "City [GEOGRAPHIC_DATA] [GEOGRAPHIC_DATA] [GEOGRAPHIC_DATA] [GEOGRAPHIC_DATA]-ci…" at bounding box center [611, 390] width 79 height 33
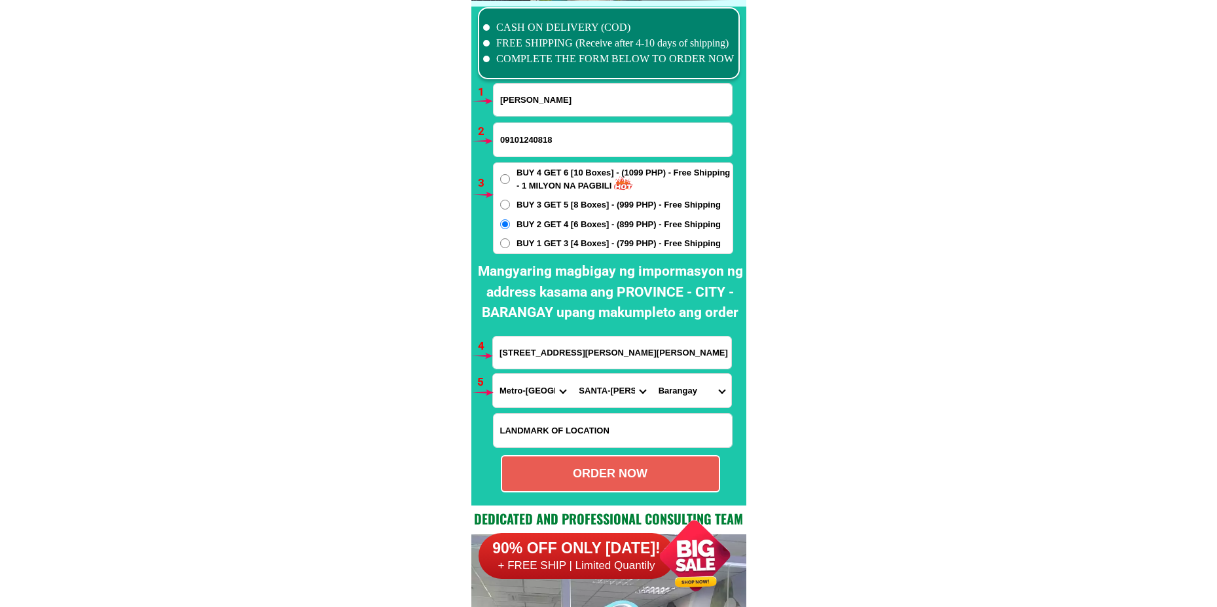
drag, startPoint x: 623, startPoint y: 392, endPoint x: 624, endPoint y: 375, distance: 17.7
click at [622, 391] on select "City [GEOGRAPHIC_DATA] [GEOGRAPHIC_DATA] [GEOGRAPHIC_DATA] [GEOGRAPHIC_DATA]-ci…" at bounding box center [611, 390] width 79 height 33
click at [572, 374] on select "City [GEOGRAPHIC_DATA] [GEOGRAPHIC_DATA] [GEOGRAPHIC_DATA] [GEOGRAPHIC_DATA]-ci…" at bounding box center [611, 390] width 79 height 33
click at [681, 384] on select "[GEOGRAPHIC_DATA]" at bounding box center [691, 390] width 79 height 33
select select "63_219432713928"
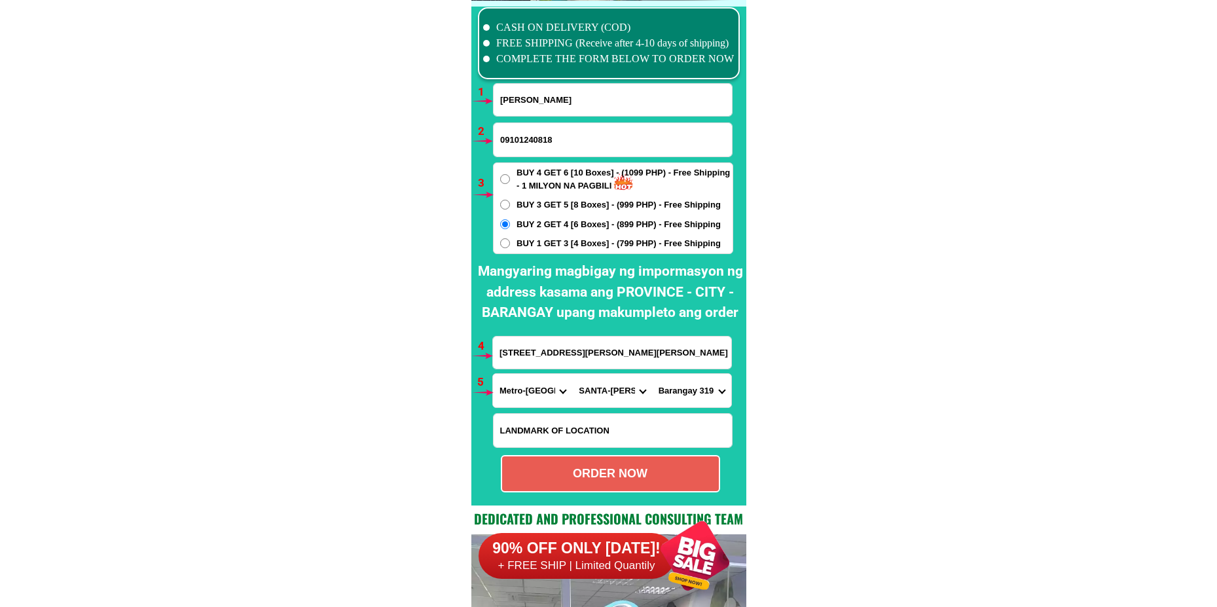
click at [652, 374] on select "[GEOGRAPHIC_DATA]" at bounding box center [691, 390] width 79 height 33
click at [622, 462] on div "ORDER NOW" at bounding box center [610, 473] width 219 height 37
radio input "true"
